Goal: Task Accomplishment & Management: Manage account settings

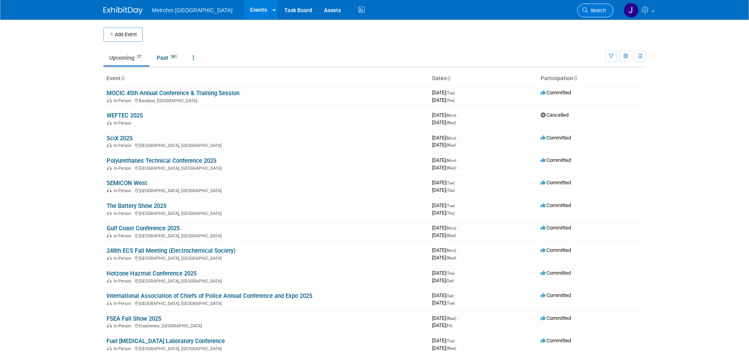
click at [586, 13] on link "Search" at bounding box center [595, 11] width 36 height 14
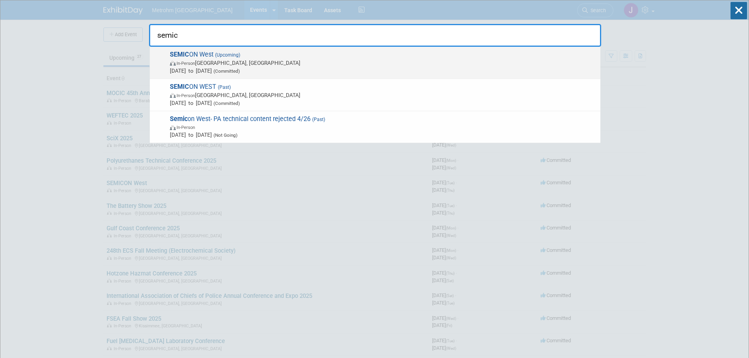
type input "semic"
click at [331, 59] on span "In-Person Phoenix, AZ" at bounding box center [383, 63] width 426 height 8
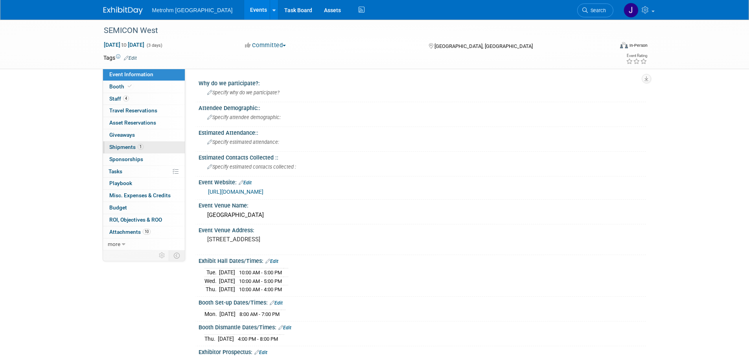
click at [152, 148] on link "1 Shipments 1" at bounding box center [144, 147] width 82 height 12
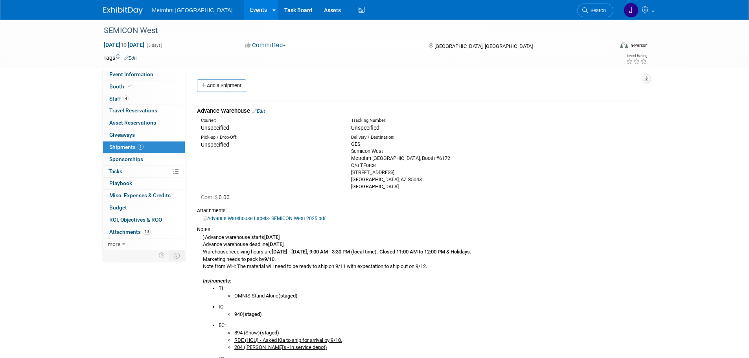
click at [265, 110] on link "Edit" at bounding box center [258, 111] width 13 height 6
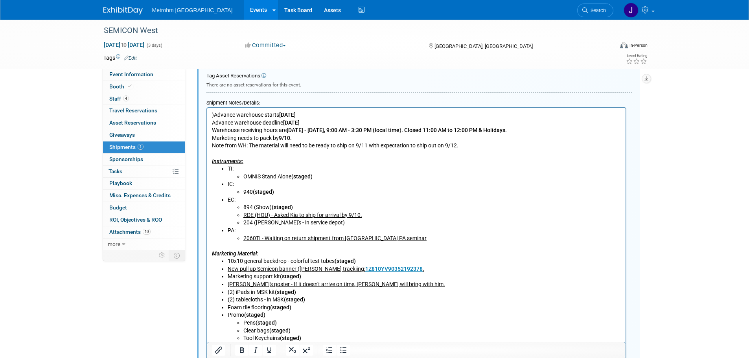
scroll to position [365, 0]
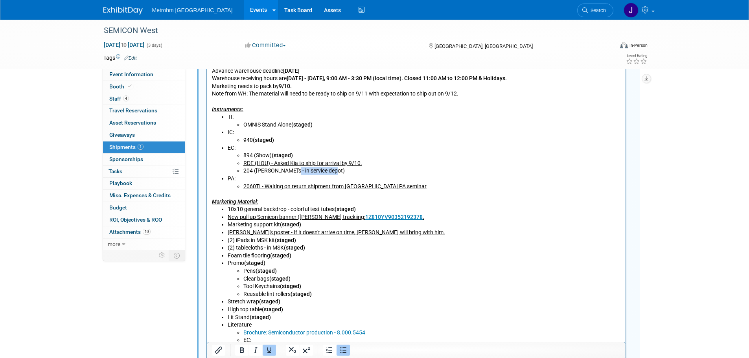
drag, startPoint x: 338, startPoint y: 172, endPoint x: 287, endPoint y: 174, distance: 51.5
click at [287, 174] on li "204 (Chris Star's - in service depot)" at bounding box center [432, 171] width 378 height 8
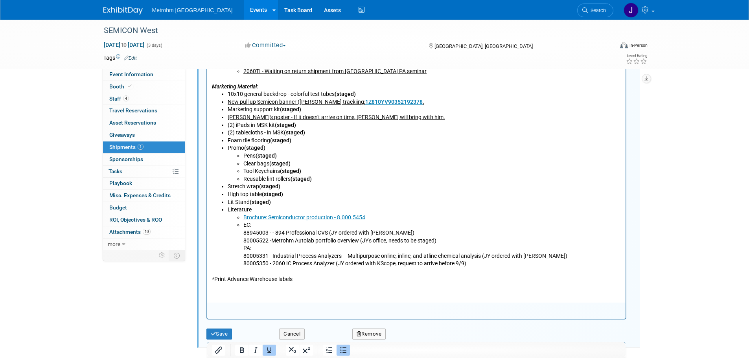
scroll to position [483, 0]
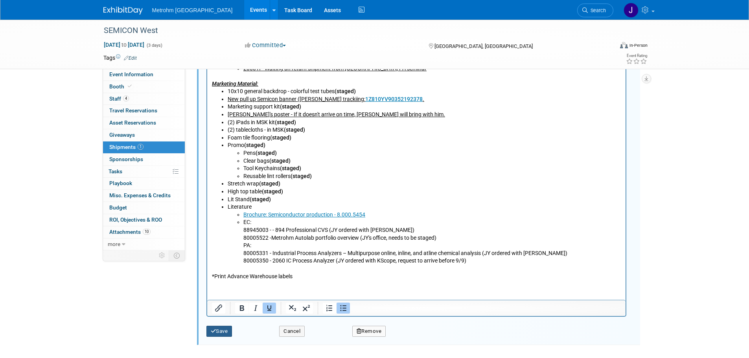
click at [220, 329] on button "Save" at bounding box center [219, 331] width 26 height 11
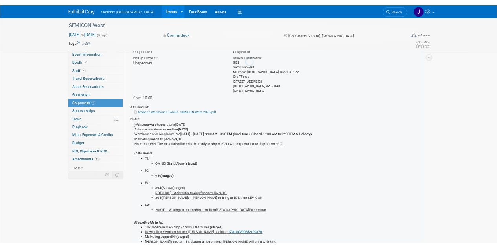
scroll to position [12, 0]
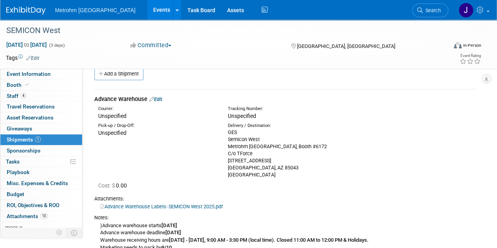
click at [298, 55] on td at bounding box center [219, 58] width 361 height 8
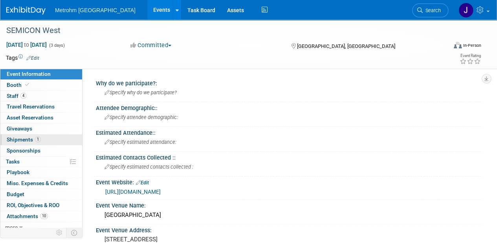
click at [45, 141] on link "1 Shipments 1" at bounding box center [41, 139] width 82 height 11
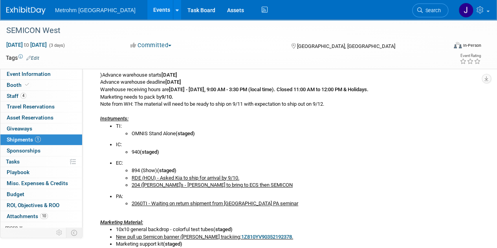
scroll to position [163, 0]
click at [424, 7] on span "Search" at bounding box center [432, 10] width 18 height 6
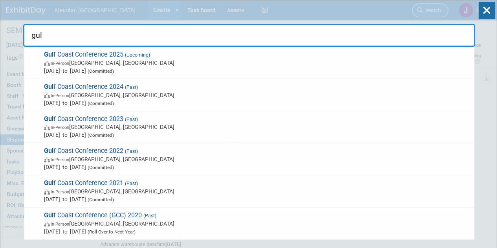
type input "gulf"
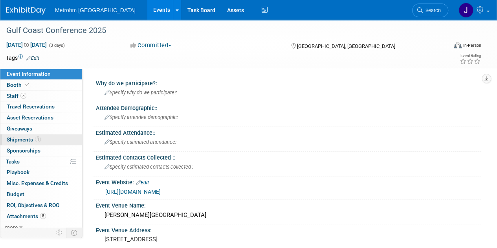
click at [61, 136] on link "1 Shipments 1" at bounding box center [41, 139] width 82 height 11
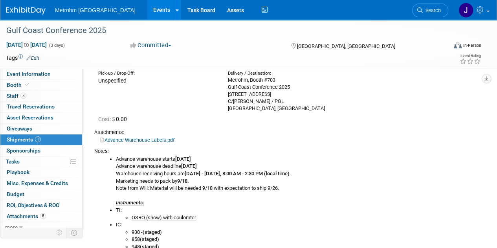
scroll to position [28, 0]
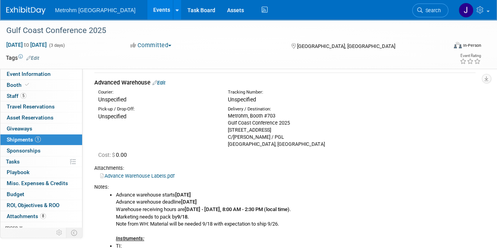
click at [165, 84] on link "Edit" at bounding box center [158, 83] width 13 height 6
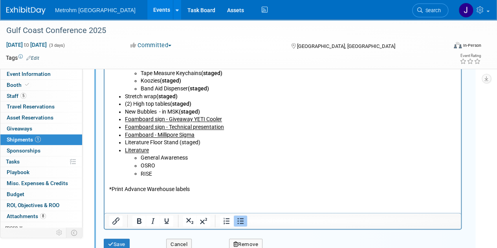
scroll to position [552, 0]
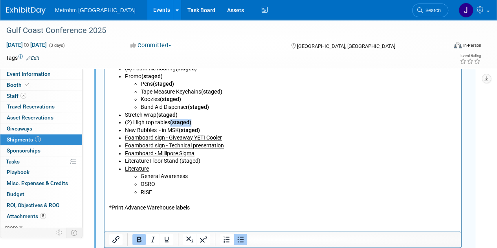
drag, startPoint x: 196, startPoint y: 123, endPoint x: 172, endPoint y: 124, distance: 24.0
click at [172, 124] on li "(2) High top tables (staged)" at bounding box center [291, 123] width 332 height 8
copy b "(staged)"
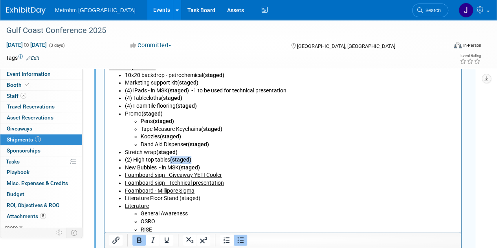
scroll to position [504, 0]
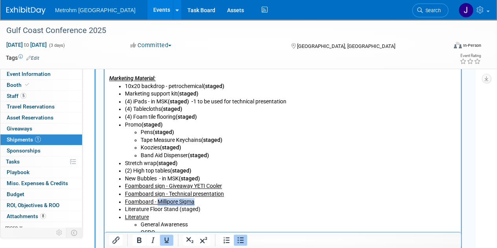
drag, startPoint x: 198, startPoint y: 203, endPoint x: 158, endPoint y: 202, distance: 39.7
click at [158, 202] on li "Foamboard - Millipore Sigma" at bounding box center [291, 202] width 332 height 8
drag, startPoint x: 182, startPoint y: 202, endPoint x: 126, endPoint y: 202, distance: 55.8
click at [126, 202] on li "Foamboard - (staged)" at bounding box center [291, 202] width 332 height 8
click at [167, 242] on icon "Underline" at bounding box center [167, 240] width 4 height 6
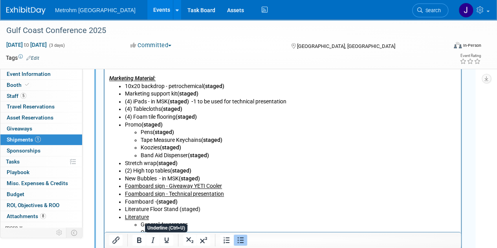
click at [335, 177] on li "New Bubbles - in MSK (staged)" at bounding box center [291, 179] width 332 height 8
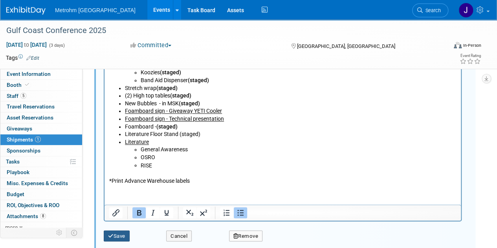
click at [116, 233] on button "Save" at bounding box center [117, 235] width 26 height 11
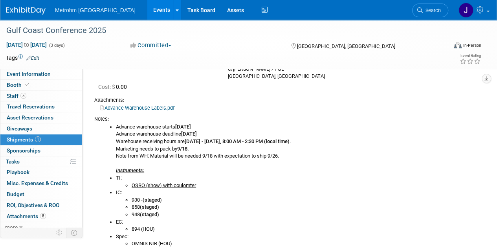
scroll to position [0, 0]
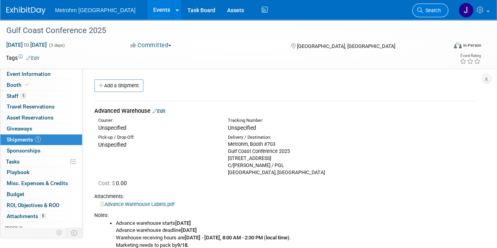
click at [436, 17] on link "Search" at bounding box center [430, 11] width 36 height 14
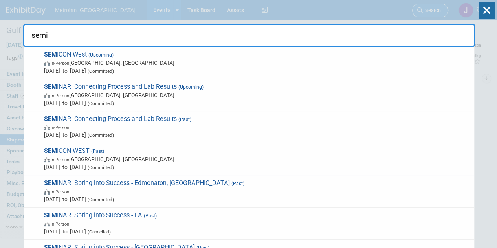
type input "semic"
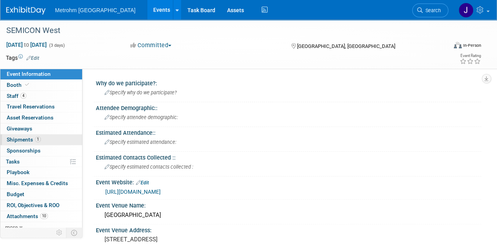
click at [59, 139] on link "1 Shipments 1" at bounding box center [41, 139] width 82 height 11
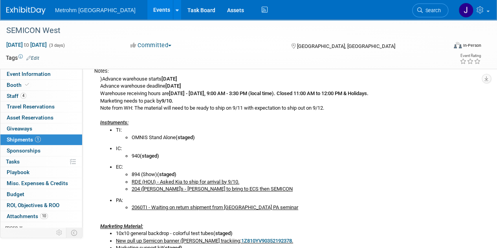
scroll to position [160, 0]
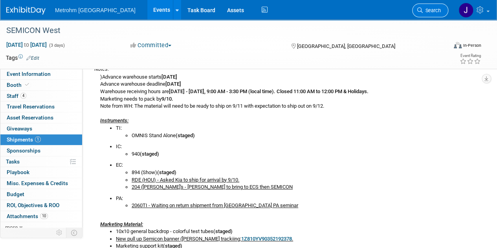
click at [439, 11] on span "Search" at bounding box center [432, 10] width 18 height 6
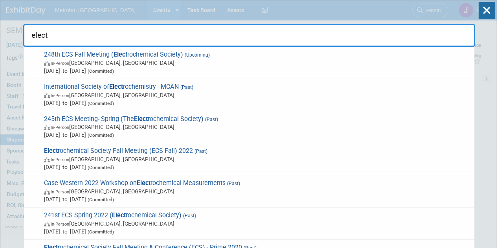
type input "electr"
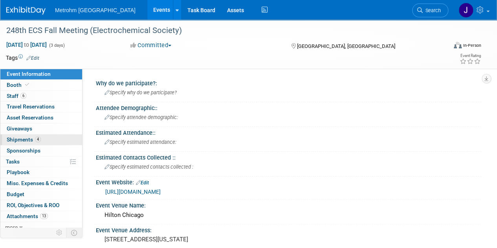
click at [48, 136] on link "4 Shipments 4" at bounding box center [41, 139] width 82 height 11
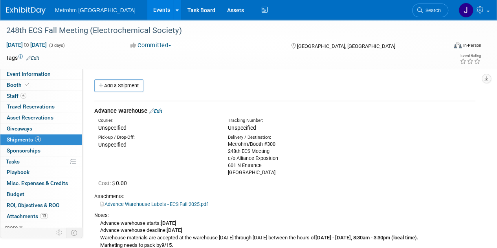
click at [161, 107] on div "Advance Warehouse Edit" at bounding box center [284, 111] width 381 height 8
click at [162, 110] on link "Edit" at bounding box center [155, 111] width 13 height 6
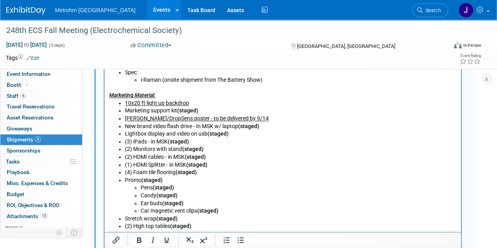
scroll to position [464, 0]
drag, startPoint x: 247, startPoint y: 119, endPoint x: 187, endPoint y: 120, distance: 59.3
click at [187, 120] on li "[PERSON_NAME]/DropSens poster - to be delivered by 9/14" at bounding box center [291, 119] width 332 height 8
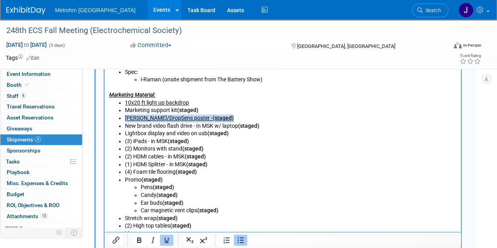
drag, startPoint x: 208, startPoint y: 118, endPoint x: 125, endPoint y: 120, distance: 82.9
click at [125, 120] on li "[PERSON_NAME]/DropSens poster - (staged)" at bounding box center [291, 119] width 332 height 8
click at [167, 241] on icon "Underline" at bounding box center [167, 240] width 4 height 6
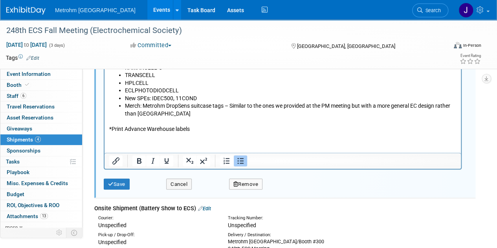
scroll to position [718, 0]
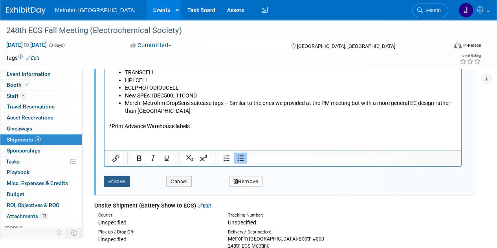
click at [123, 180] on button "Save" at bounding box center [117, 181] width 26 height 11
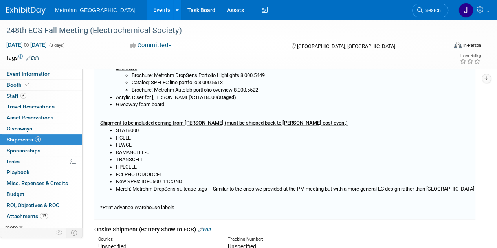
scroll to position [11, 0]
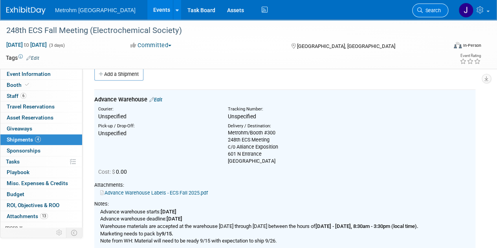
click at [431, 13] on span "Search" at bounding box center [432, 10] width 18 height 6
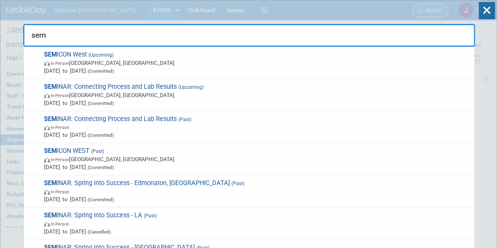
type input "semi"
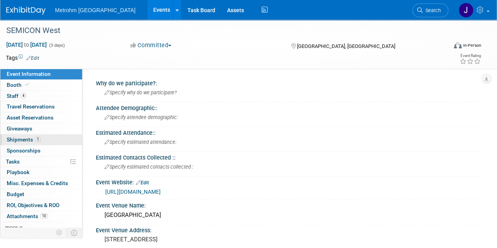
click at [46, 139] on link "1 Shipments 1" at bounding box center [41, 139] width 82 height 11
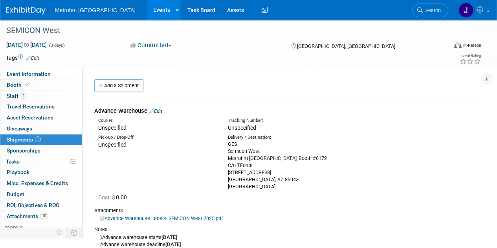
click at [160, 109] on link "Edit" at bounding box center [155, 111] width 13 height 6
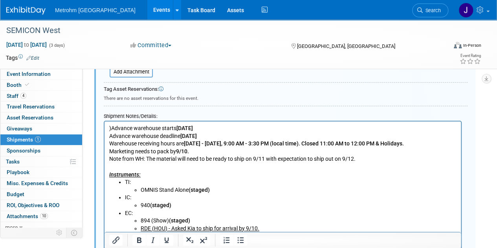
scroll to position [304, 0]
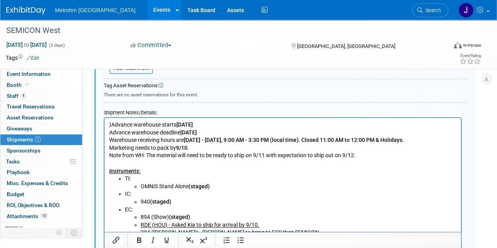
click at [111, 127] on p ")Advance warehouse starts [DATE] Advance warehouse deadline [DATE] Warehouse re…" at bounding box center [282, 148] width 347 height 54
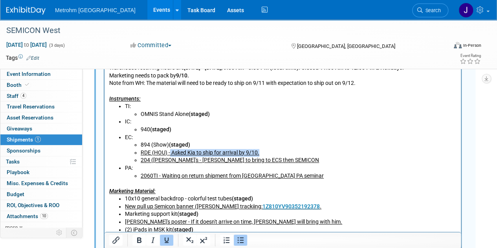
drag, startPoint x: 268, startPoint y: 150, endPoint x: 171, endPoint y: 154, distance: 97.1
click at [171, 154] on li "RDE (HOU) - Asked Kia to ship for arrival by 9/10." at bounding box center [299, 153] width 316 height 8
drag, startPoint x: 193, startPoint y: 152, endPoint x: 141, endPoint y: 154, distance: 51.9
click at [141, 154] on li "RDE (HOU) - (staged)" at bounding box center [299, 153] width 316 height 8
click at [167, 240] on icon "Underline" at bounding box center [166, 239] width 9 height 9
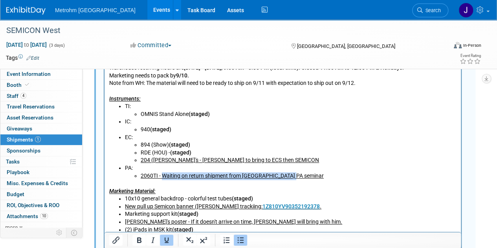
drag, startPoint x: 297, startPoint y: 177, endPoint x: 164, endPoint y: 176, distance: 132.8
click at [164, 176] on li "2060TI - Waiting on return shipment from Chicago PA seminar" at bounding box center [299, 176] width 316 height 8
drag, startPoint x: 185, startPoint y: 174, endPoint x: 141, endPoint y: 175, distance: 43.6
click at [141, 175] on li "2060TI - (staged)" at bounding box center [299, 176] width 316 height 8
click at [165, 239] on icon "Underline" at bounding box center [166, 239] width 9 height 9
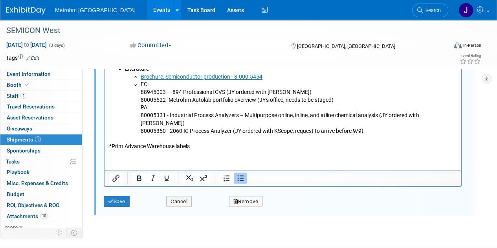
scroll to position [631, 0]
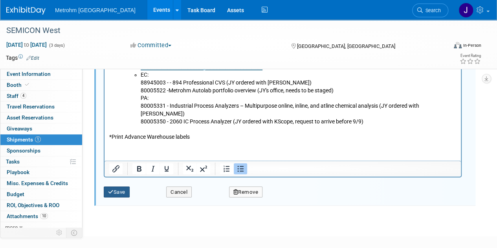
click at [126, 193] on button "Save" at bounding box center [117, 191] width 26 height 11
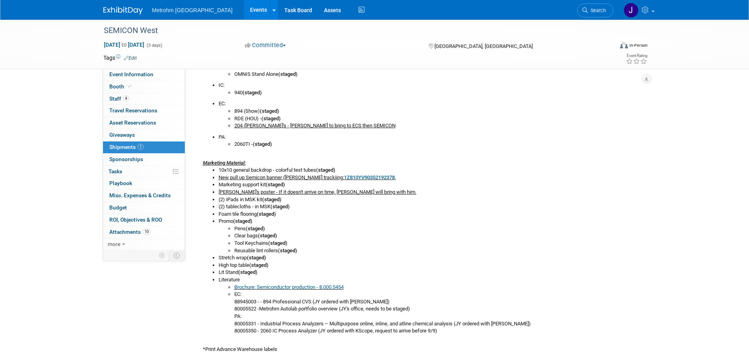
scroll to position [222, 0]
click at [383, 178] on li "New pull up Semicon banner (Brooks trackiing: 1Z810YV90352192378 ." at bounding box center [428, 176] width 421 height 7
drag, startPoint x: 388, startPoint y: 178, endPoint x: 218, endPoint y: 180, distance: 170.5
click at [218, 180] on ul "10x10 general backdrop - colorful test tubes (staged) New pull up Semicon banne…" at bounding box center [421, 250] width 437 height 168
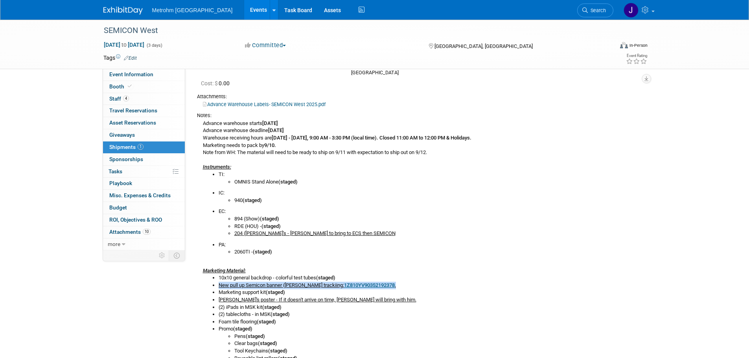
scroll to position [0, 0]
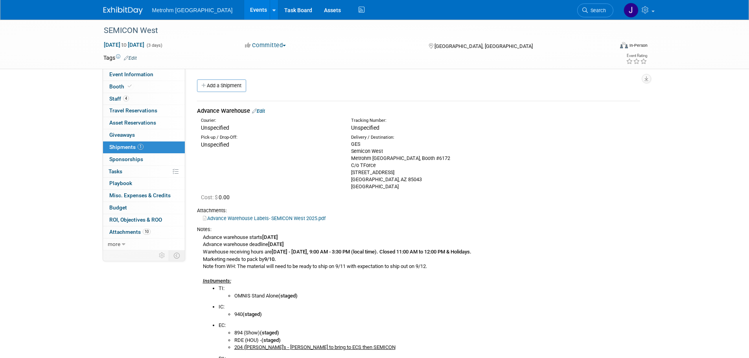
click at [264, 111] on link "Edit" at bounding box center [258, 111] width 13 height 6
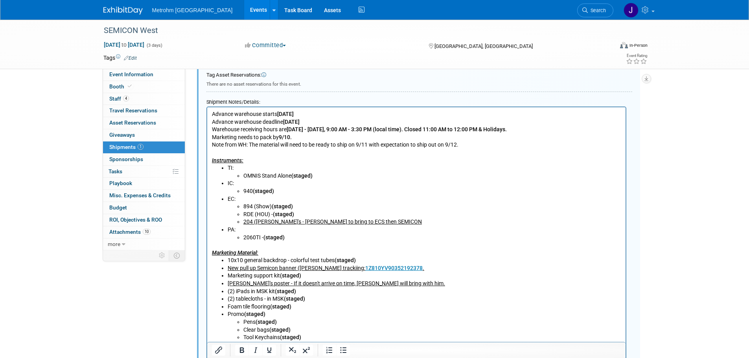
scroll to position [326, 0]
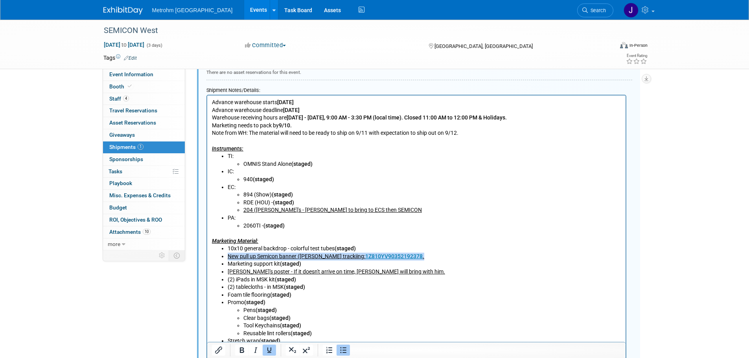
drag, startPoint x: 403, startPoint y: 256, endPoint x: 221, endPoint y: 257, distance: 181.5
click at [227, 248] on li "New pull up Semicon banner (Brooks trackiing: 1Z810YV90352192378 ." at bounding box center [423, 257] width 393 height 8
click at [271, 248] on icon "Underline" at bounding box center [269, 350] width 4 height 6
click at [460, 248] on li "(2) tablecloths - in MSK (staged)" at bounding box center [423, 287] width 393 height 8
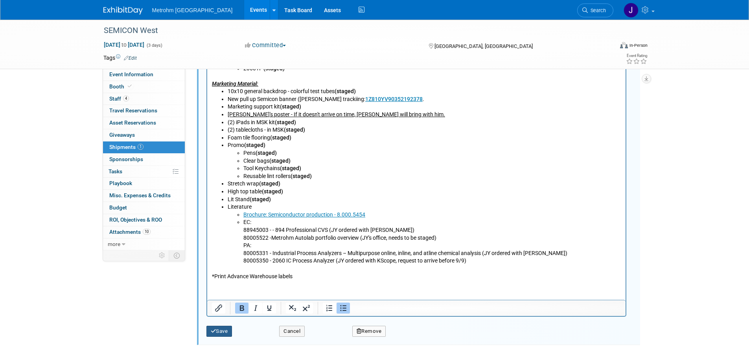
click at [224, 248] on button "Save" at bounding box center [219, 331] width 26 height 11
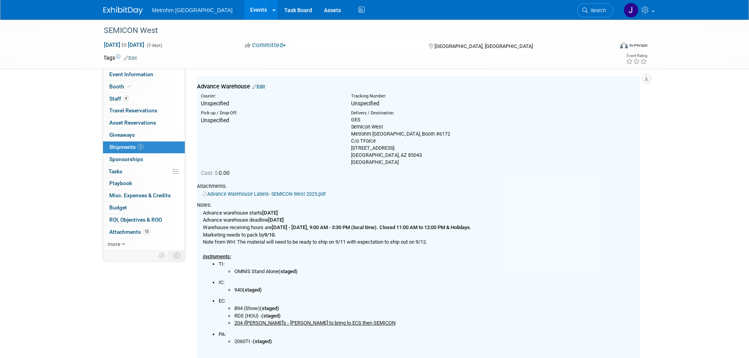
scroll to position [12, 0]
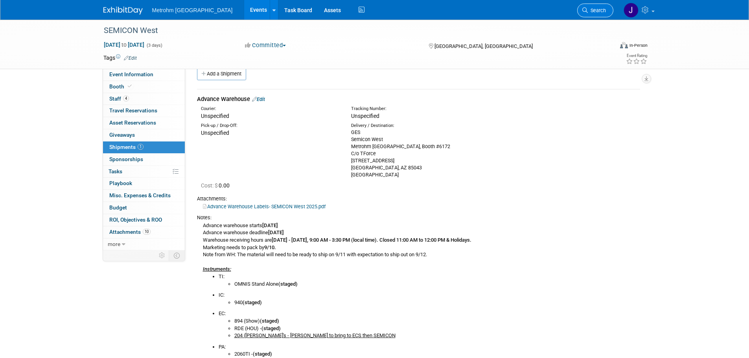
click at [497, 9] on link "Search" at bounding box center [595, 11] width 36 height 14
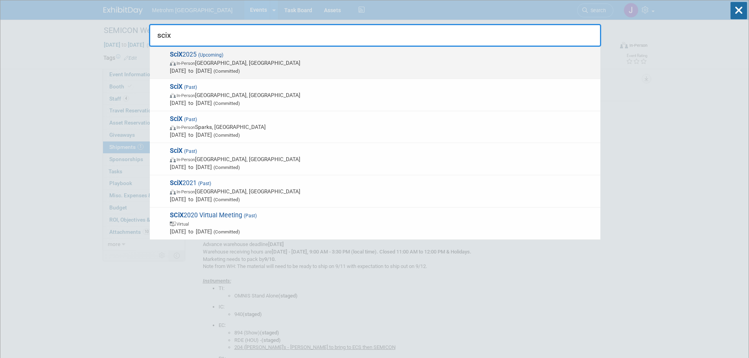
type input "scix"
click at [244, 64] on span "In-Person Louisville, KY" at bounding box center [383, 63] width 426 height 8
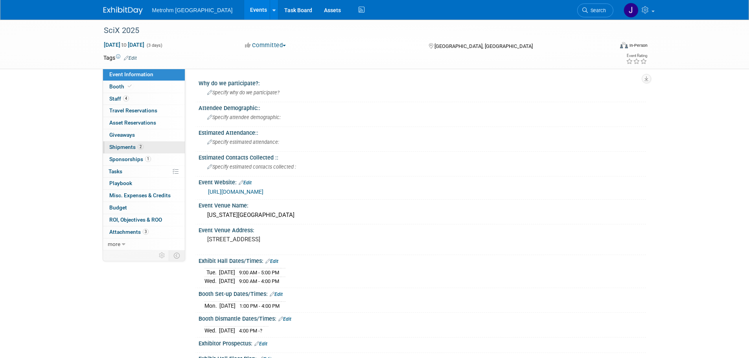
click at [142, 147] on span "2" at bounding box center [141, 147] width 6 height 6
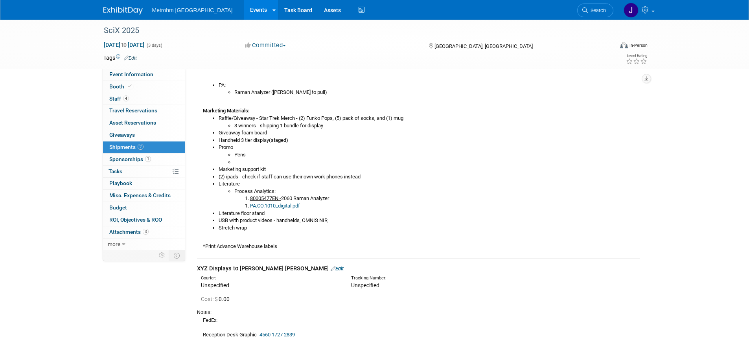
scroll to position [351, 0]
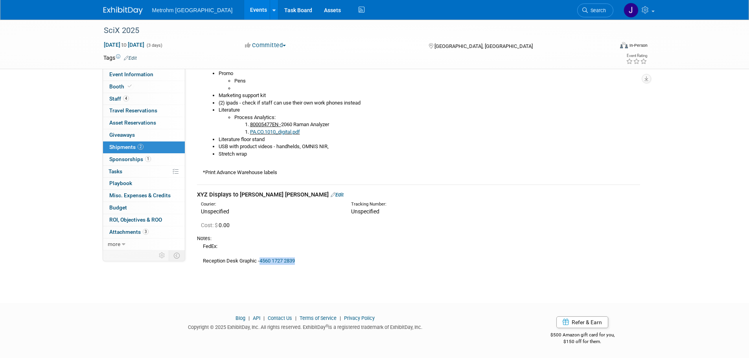
drag, startPoint x: 304, startPoint y: 265, endPoint x: 262, endPoint y: 263, distance: 42.1
click at [262, 263] on div "Notes: FedEx: Reception Desk Graphic - 4560 1727 2839" at bounding box center [418, 249] width 443 height 36
copy link "4560 1727 2839"
click at [277, 260] on link "4560 1727 2839" at bounding box center [276, 261] width 35 height 6
click at [106, 5] on link at bounding box center [127, 7] width 49 height 6
